Goal: Navigation & Orientation: Find specific page/section

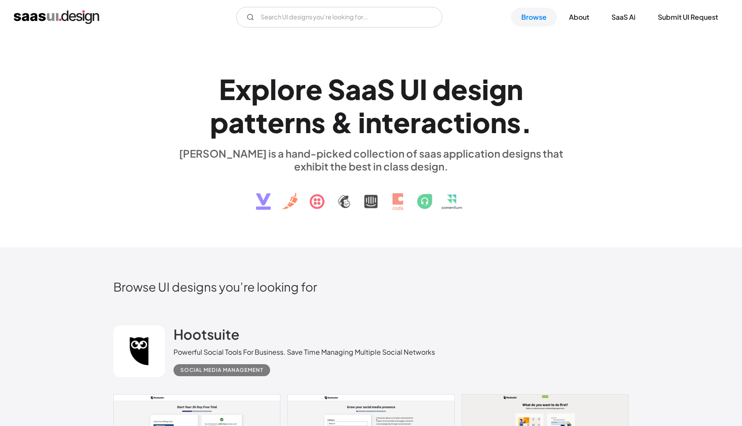
scroll to position [438, 0]
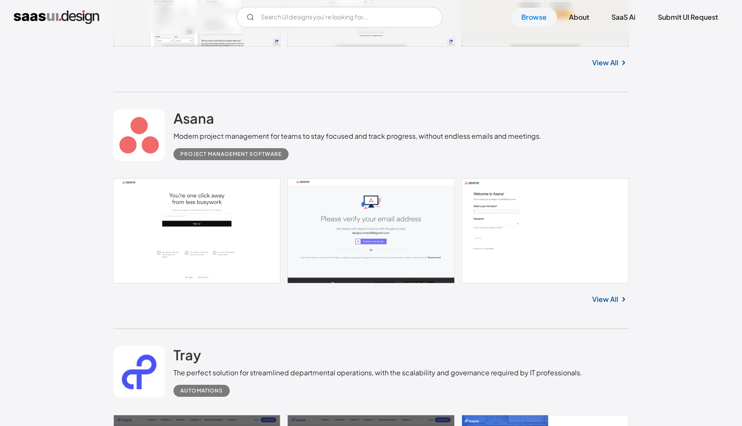
click at [180, 241] on link at bounding box center [371, 230] width 516 height 105
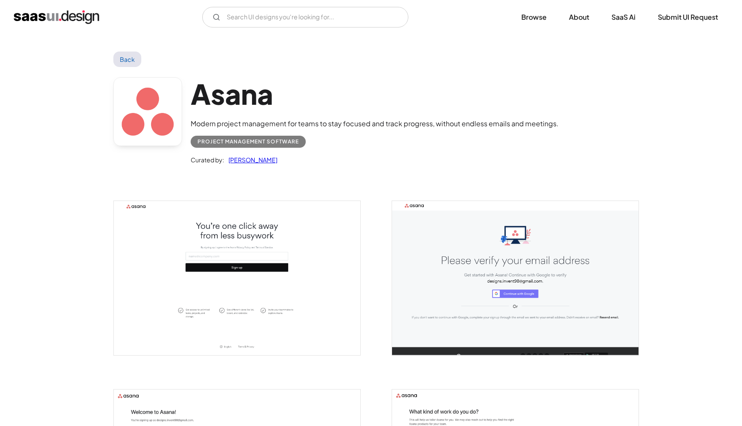
click at [88, 11] on img "home" at bounding box center [56, 17] width 85 height 14
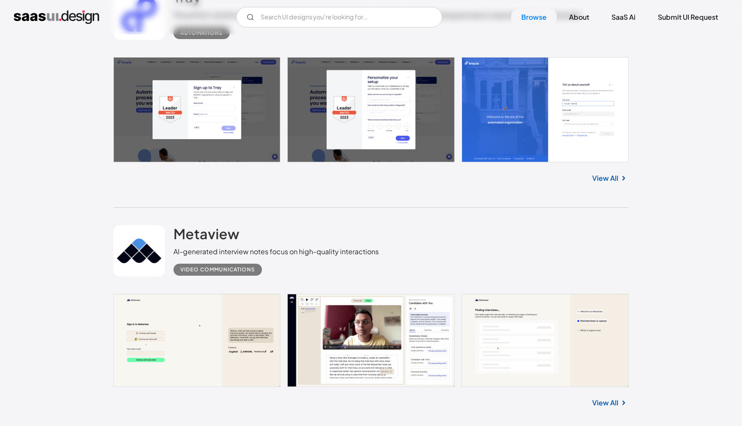
scroll to position [521, 0]
